Goal: Find contact information: Find contact information

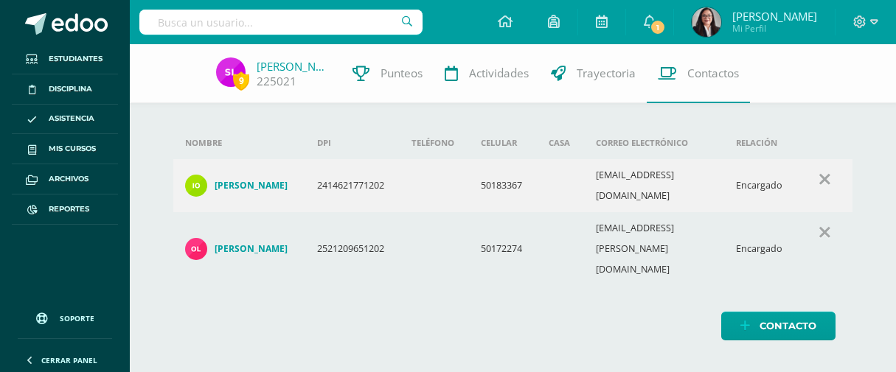
click at [357, 320] on div "Nombre DPI Teléfono Celular Casa Correo electrónico Relación Isis Gabriela Oroz…" at bounding box center [513, 207] width 726 height 326
click at [639, 21] on link "1" at bounding box center [649, 22] width 47 height 44
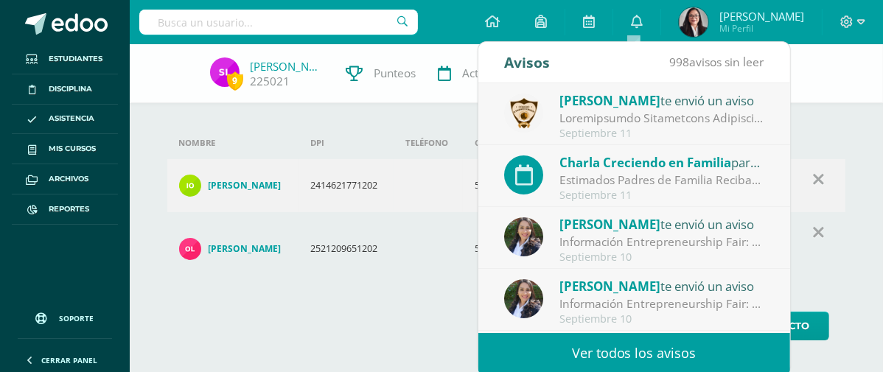
click at [639, 129] on div "Septiembre 11" at bounding box center [662, 134] width 205 height 13
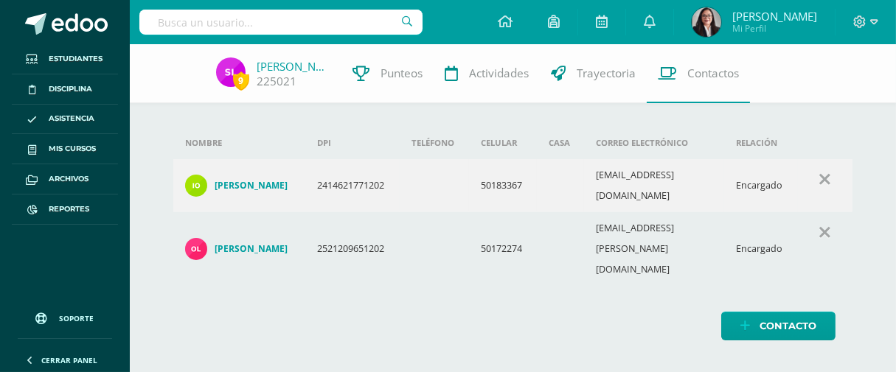
click at [343, 324] on html "Estudiantes Disciplina Asistencia Mis cursos Archivos Reportes Soporte Ayuda Re…" at bounding box center [448, 185] width 896 height 370
click at [258, 24] on input "text" at bounding box center [280, 22] width 283 height 25
type input "[PERSON_NAME]"
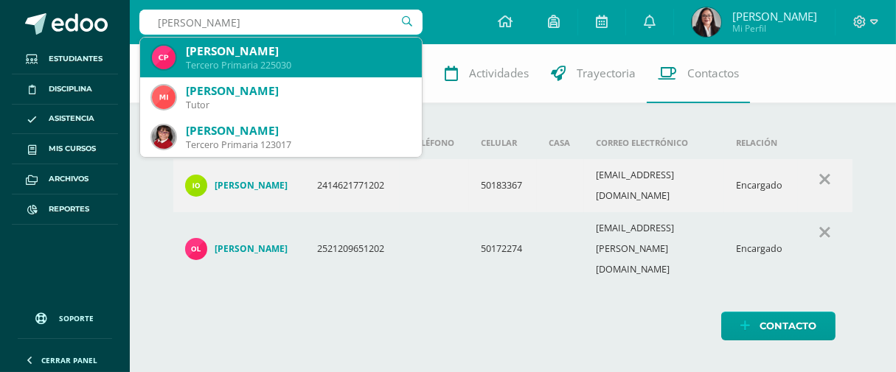
click at [255, 58] on div "Camila Nicole Pérez Martínez" at bounding box center [298, 50] width 224 height 15
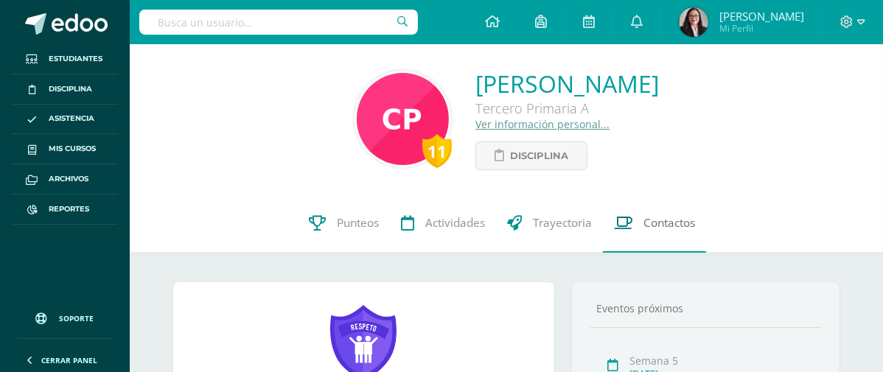
click at [679, 226] on span "Contactos" at bounding box center [670, 222] width 52 height 15
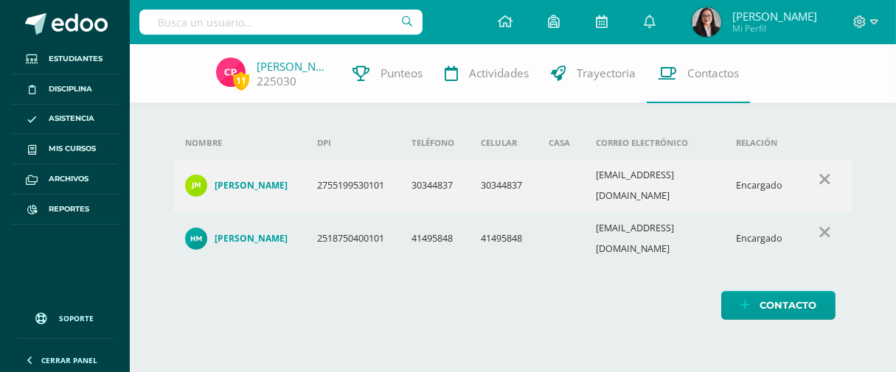
click at [563, 309] on div "Nombre DPI Teléfono Celular Casa Correo electrónico Relación [PERSON_NAME] 2755…" at bounding box center [513, 196] width 726 height 305
click at [420, 291] on div "Contacto" at bounding box center [512, 305] width 679 height 29
